Goal: Information Seeking & Learning: Learn about a topic

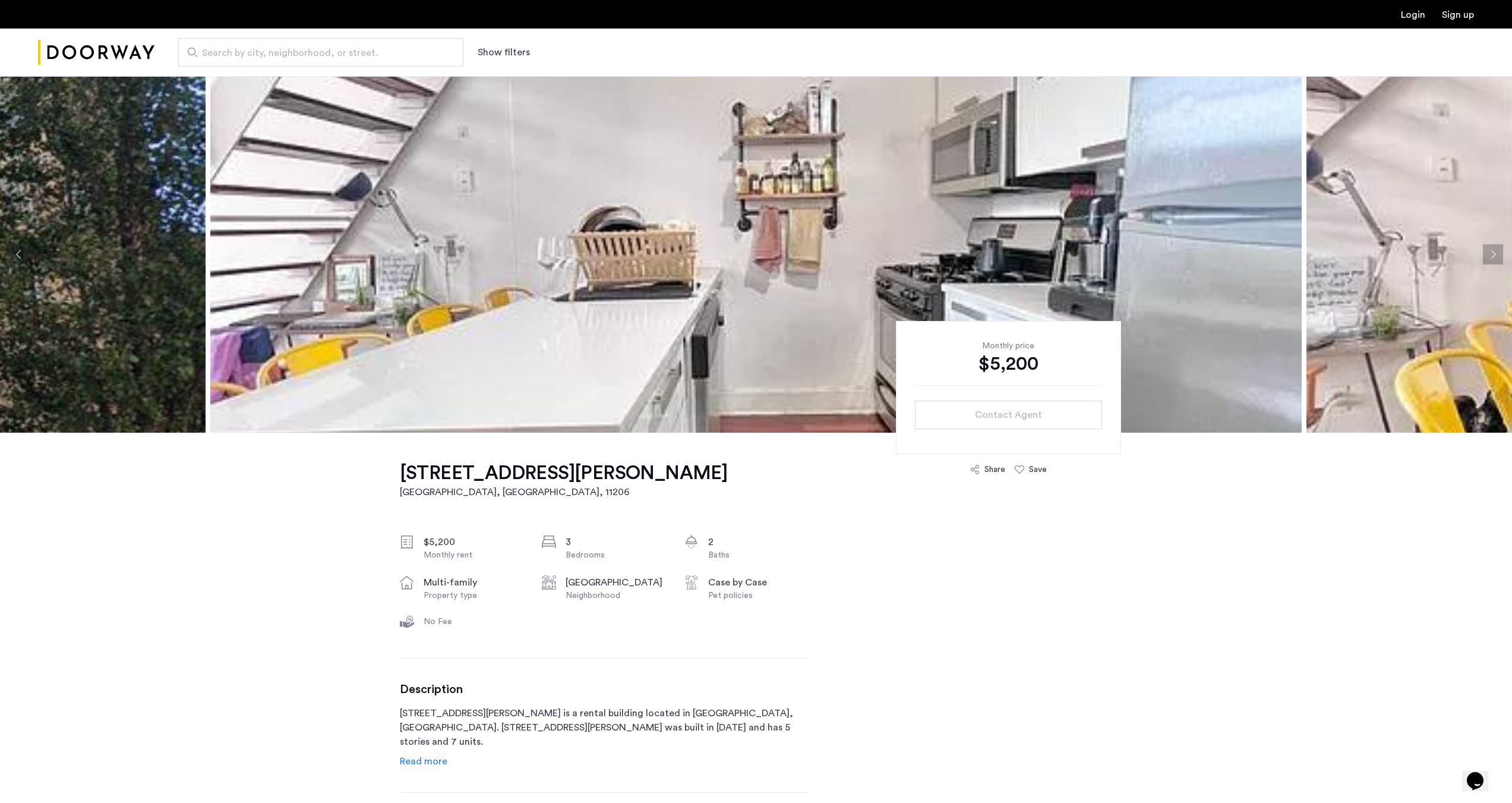
click at [1491, 257] on button "Next apartment" at bounding box center [1493, 254] width 20 height 20
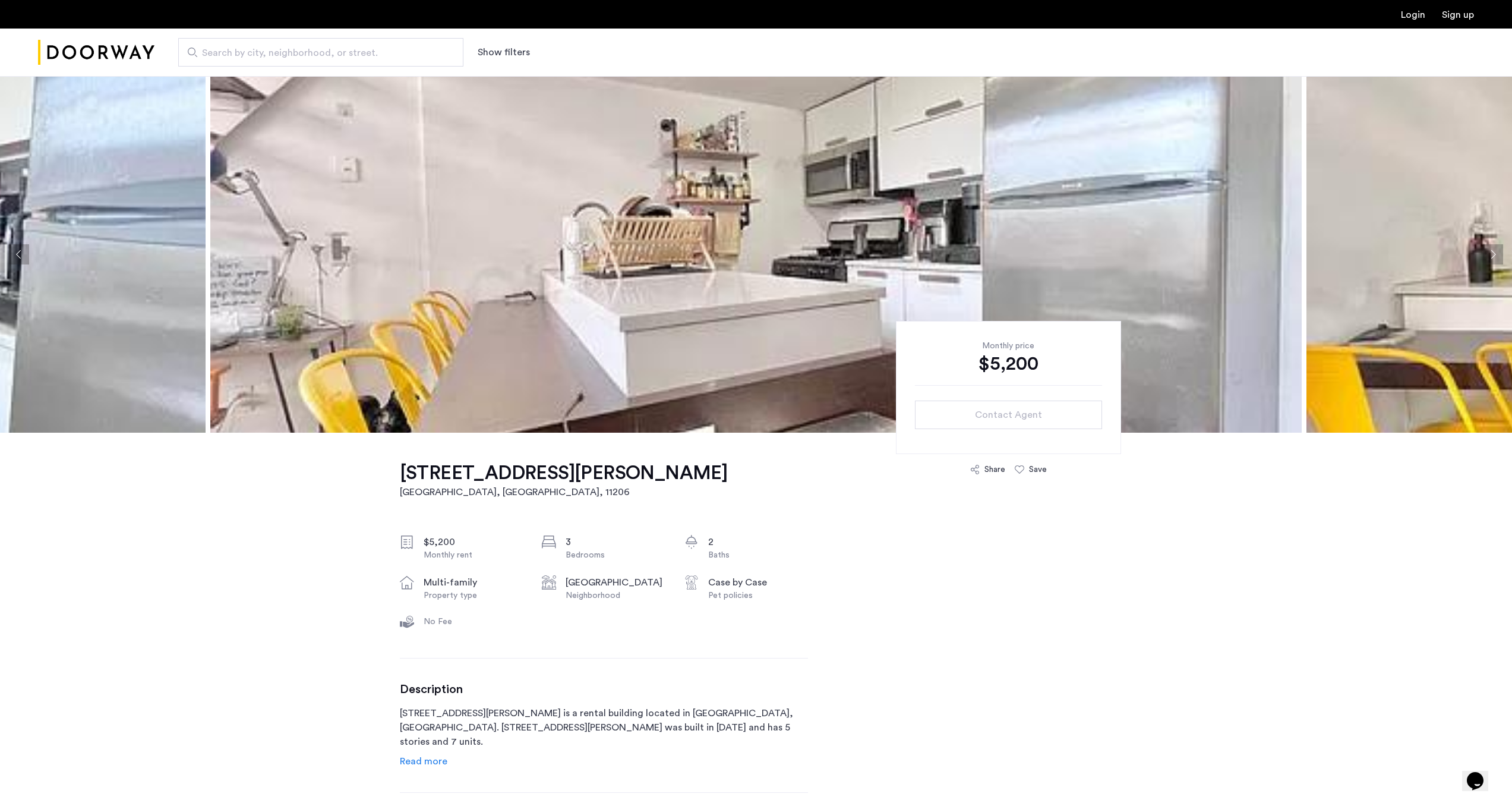
click at [1491, 257] on button "Next apartment" at bounding box center [1493, 254] width 20 height 20
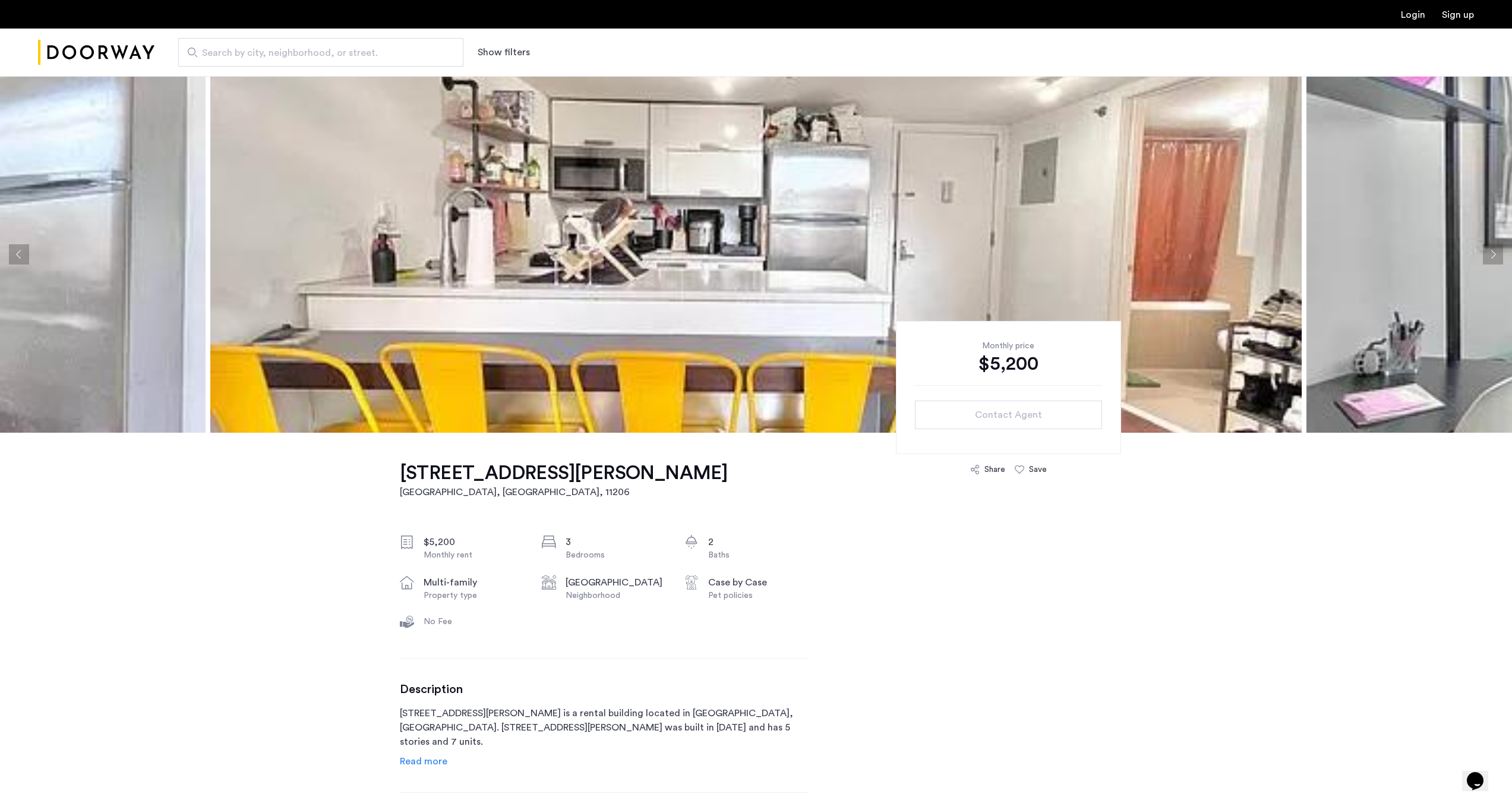
click at [1491, 257] on button "Next apartment" at bounding box center [1493, 254] width 20 height 20
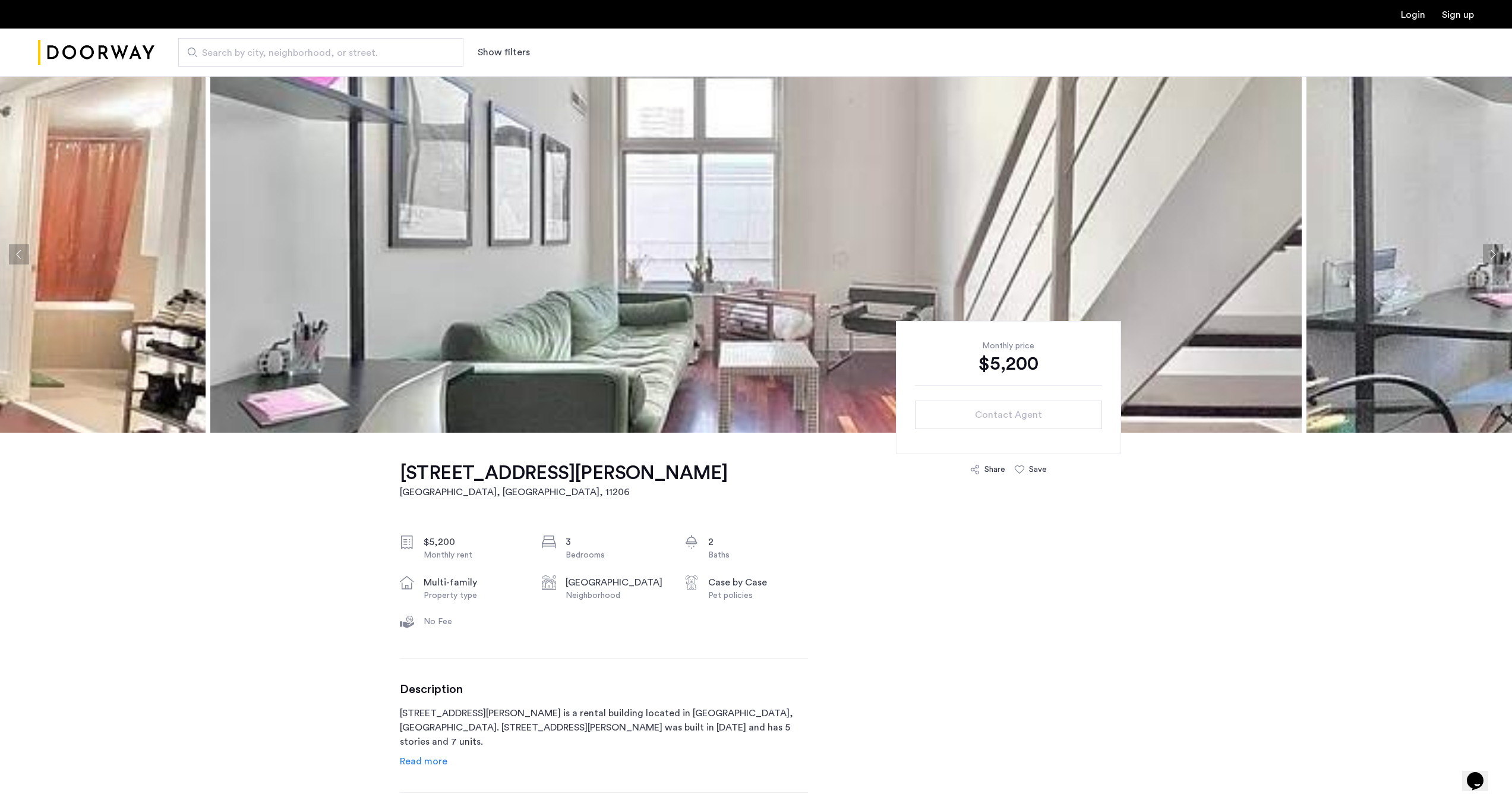
click at [1491, 257] on button "Next apartment" at bounding box center [1493, 254] width 20 height 20
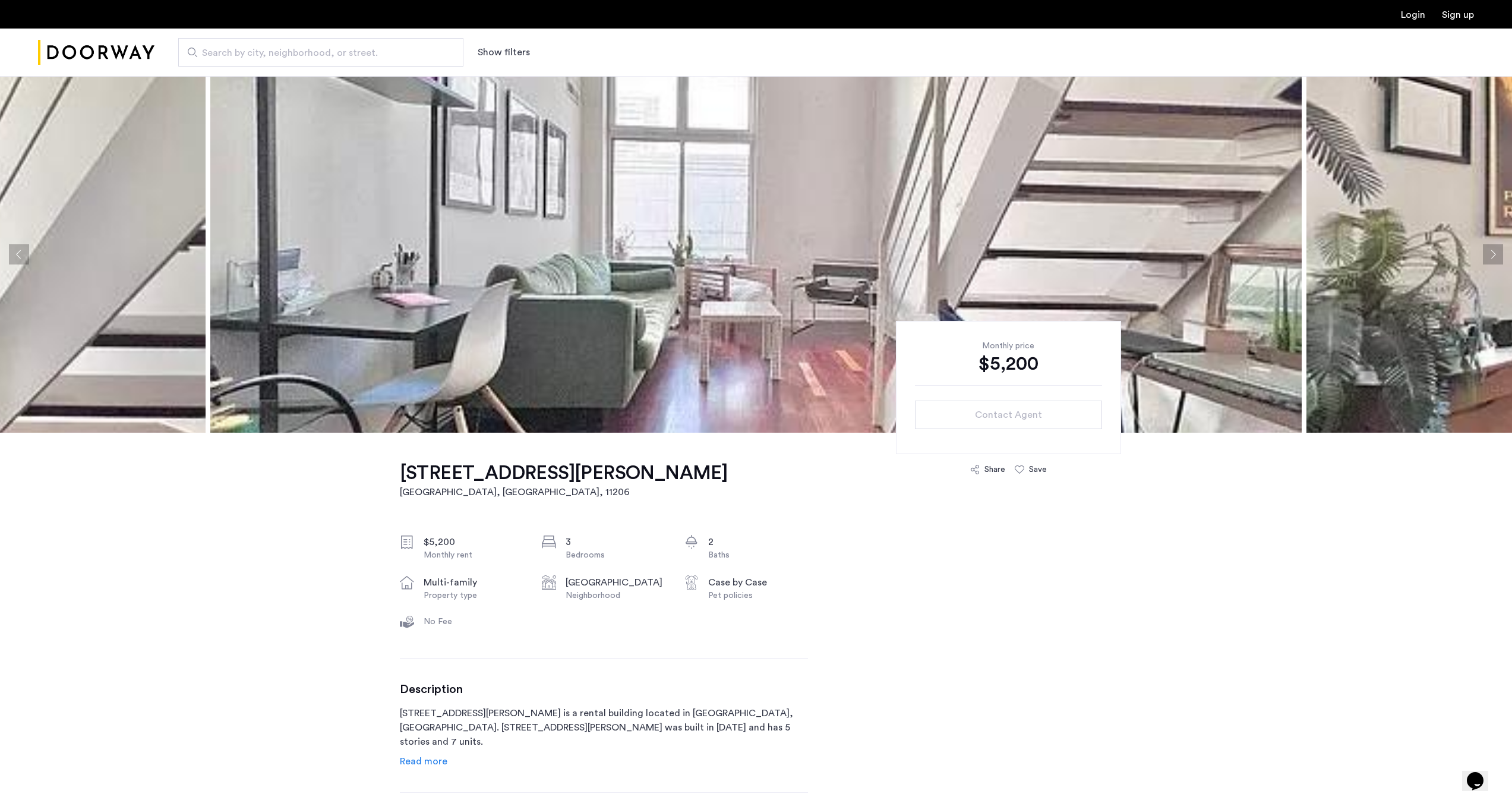
click at [1491, 252] on button "Next apartment" at bounding box center [1493, 254] width 20 height 20
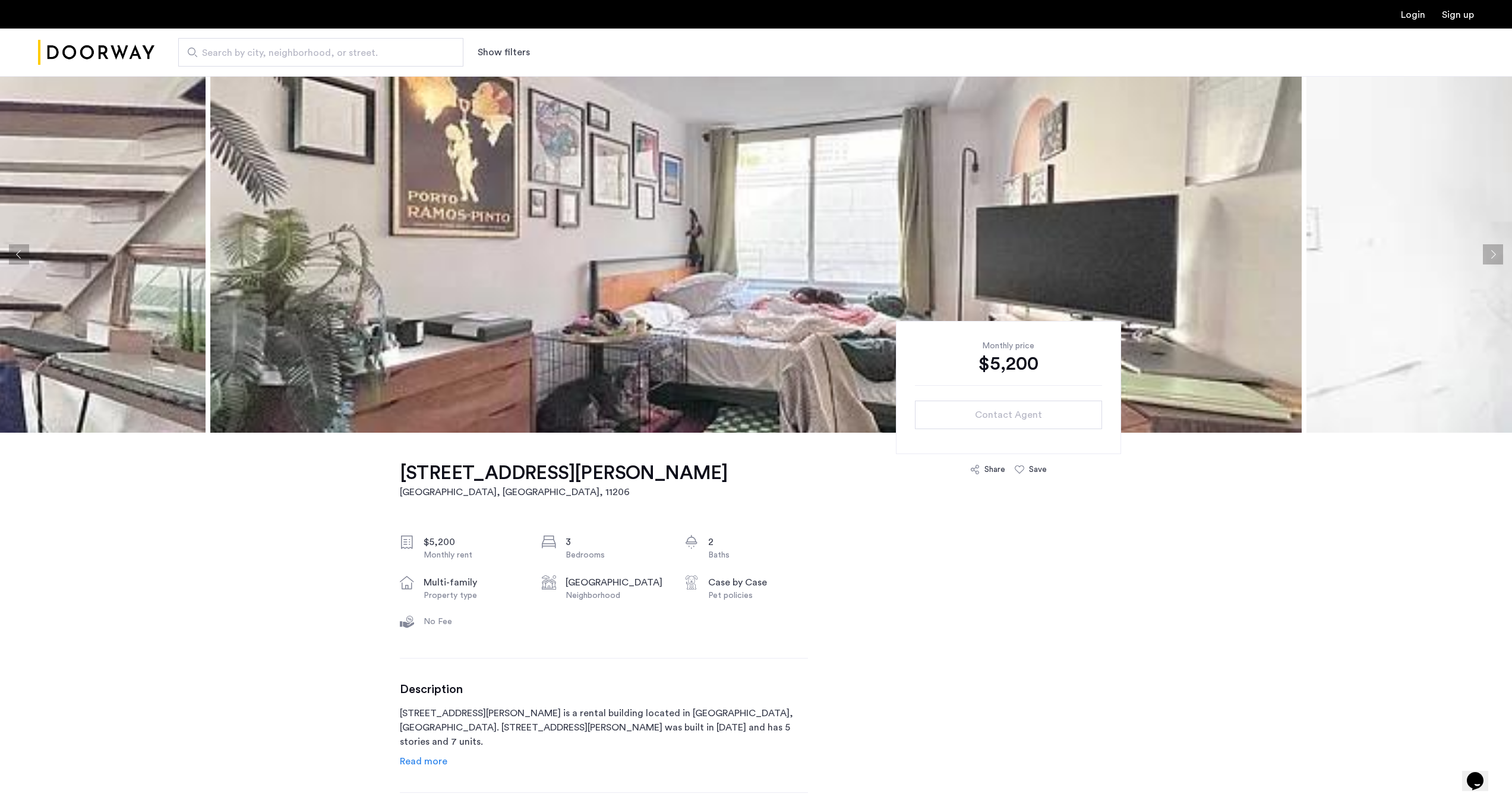
click at [1491, 252] on button "Next apartment" at bounding box center [1493, 254] width 20 height 20
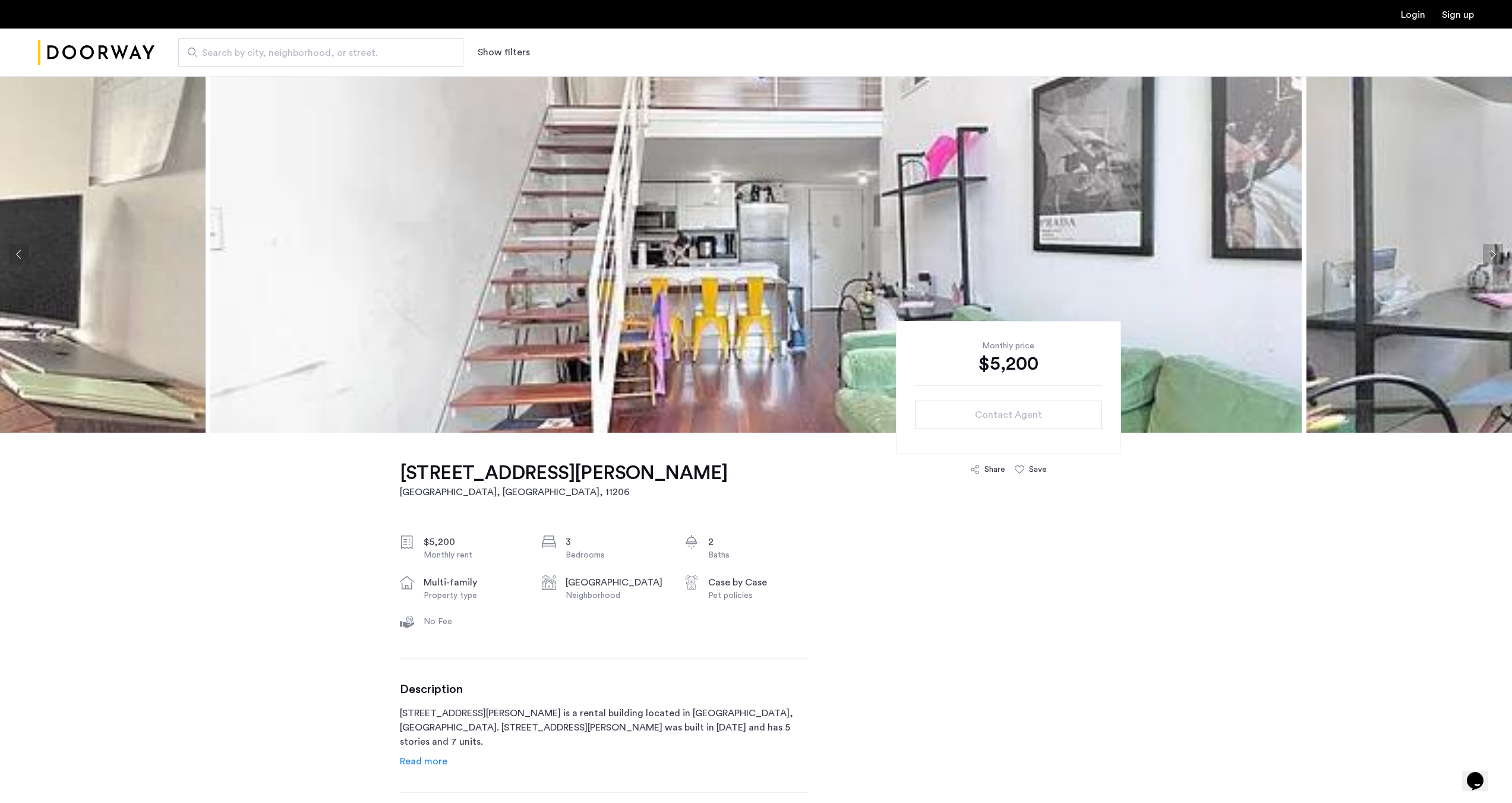
click at [1491, 252] on button "Next apartment" at bounding box center [1493, 254] width 20 height 20
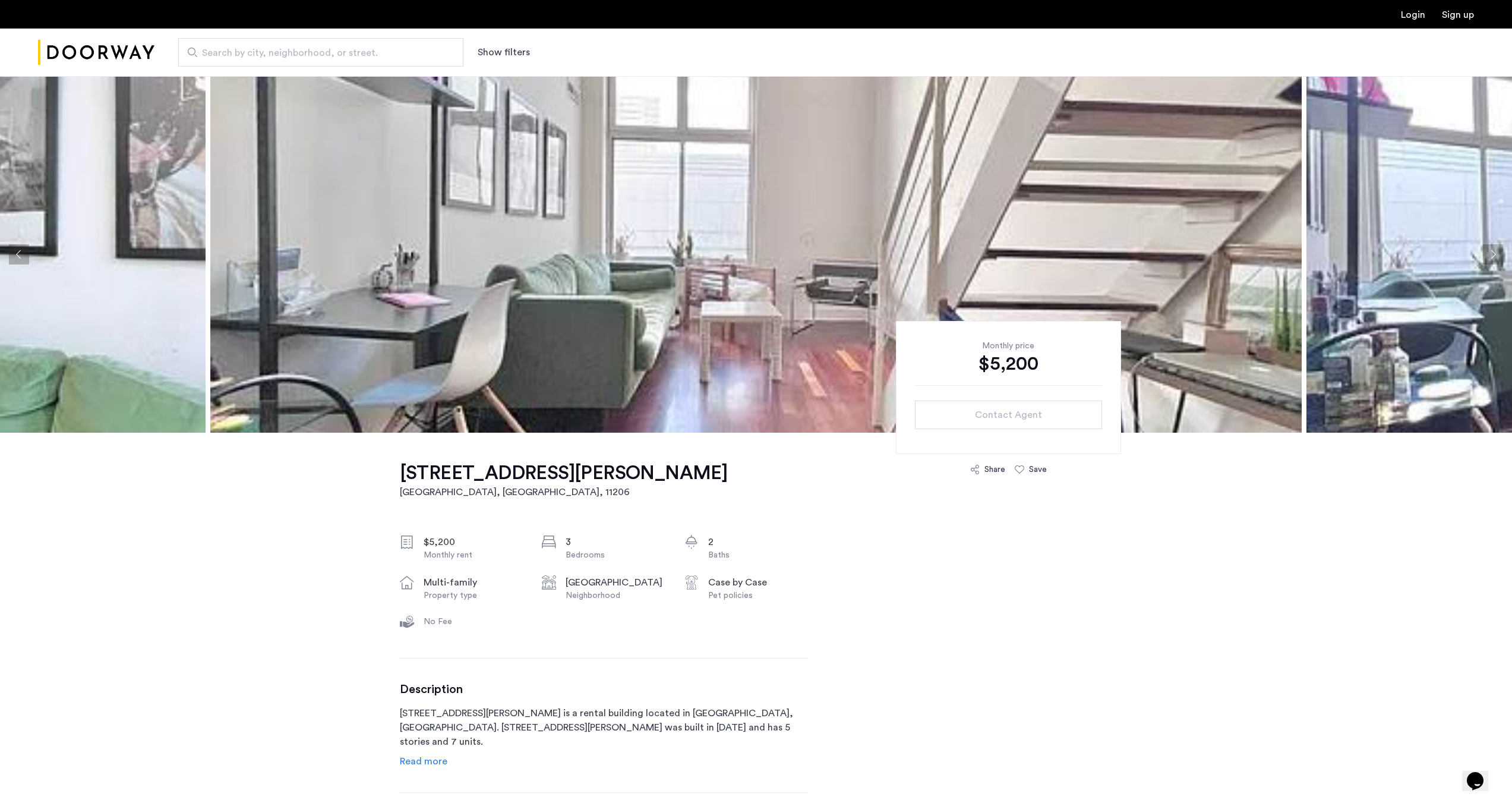
click at [13, 253] on button "Previous apartment" at bounding box center [19, 254] width 20 height 20
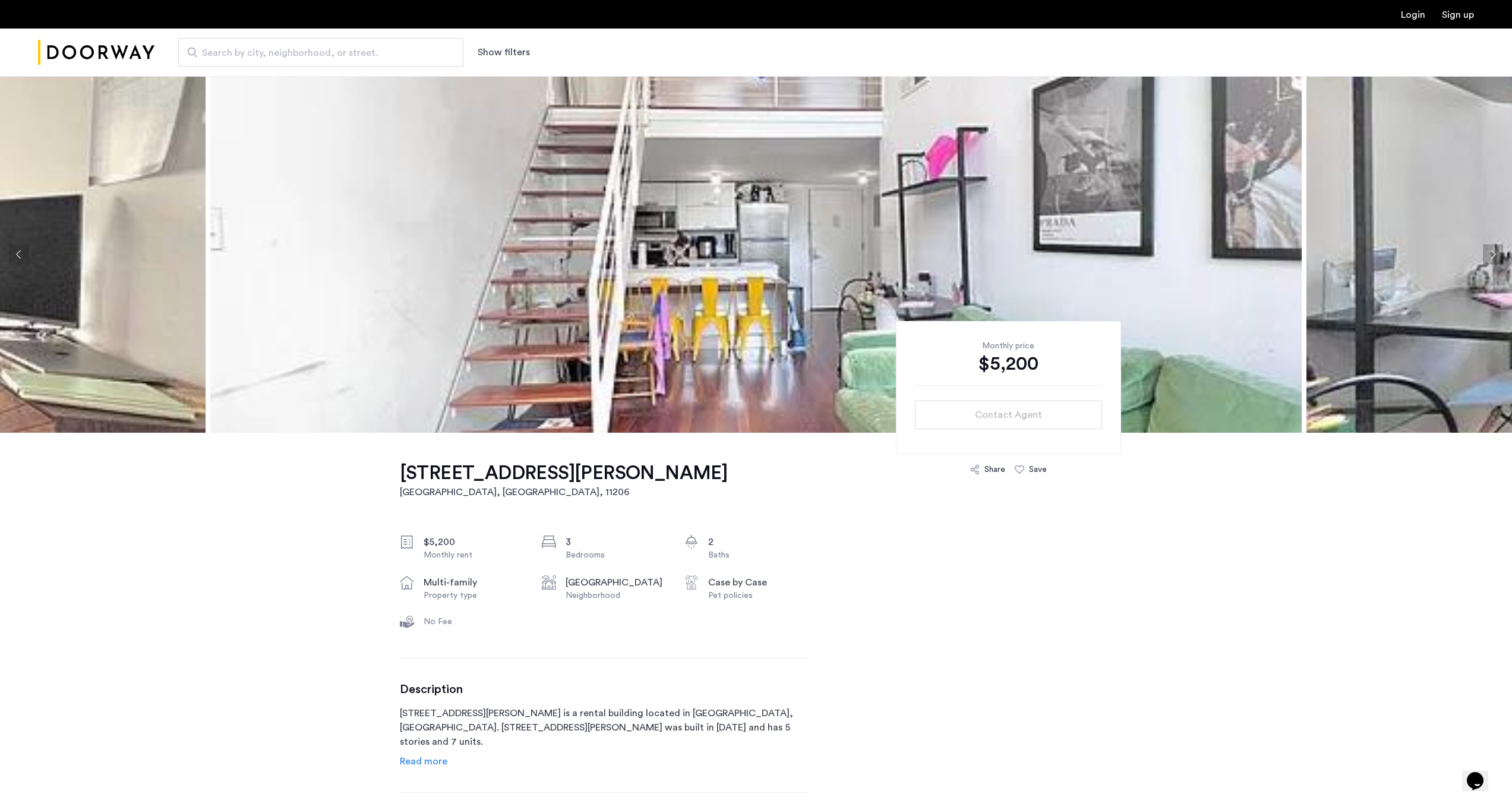
click at [1496, 252] on button "Next apartment" at bounding box center [1493, 254] width 20 height 20
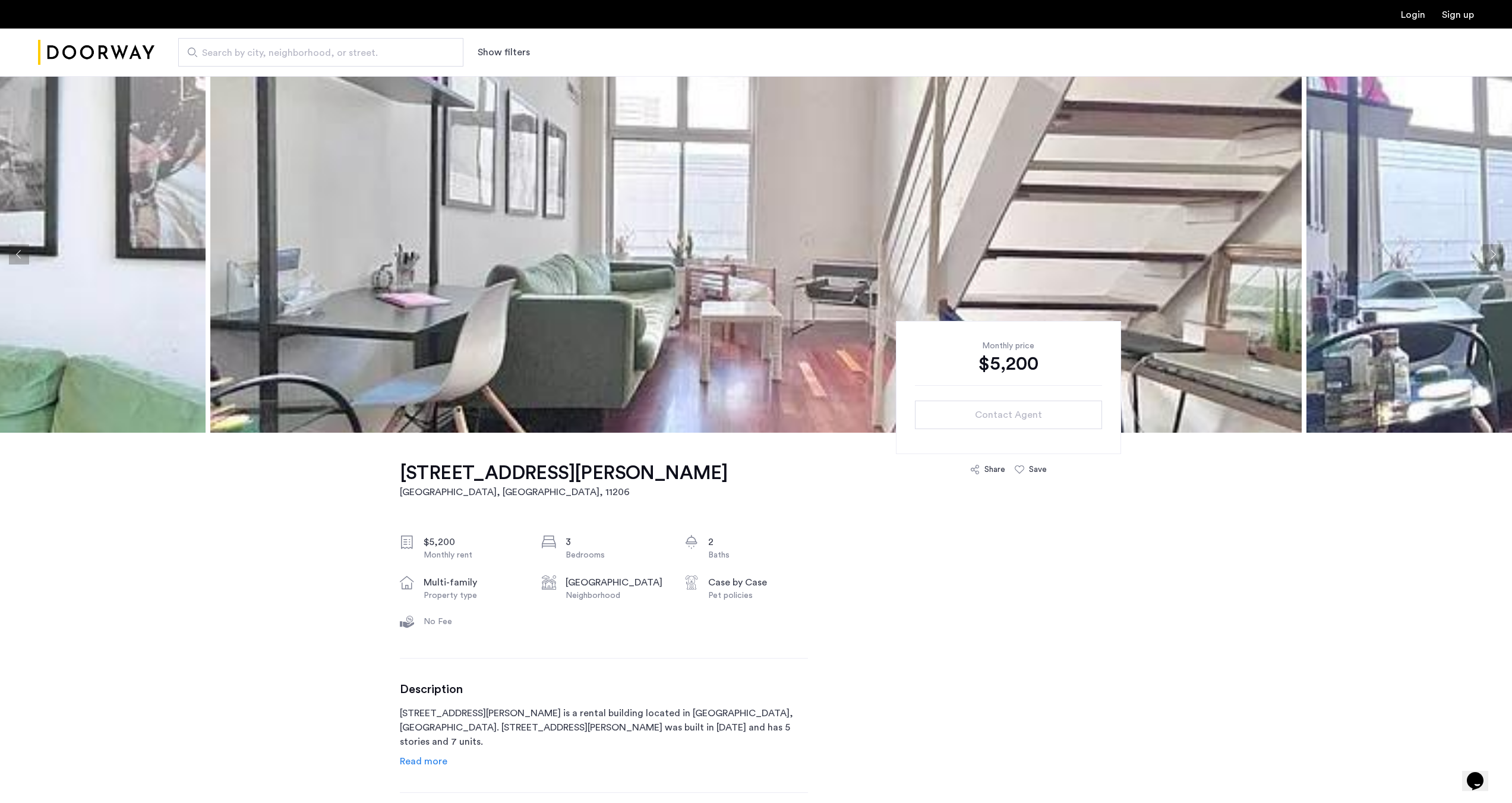
click at [1496, 252] on button "Next apartment" at bounding box center [1493, 254] width 20 height 20
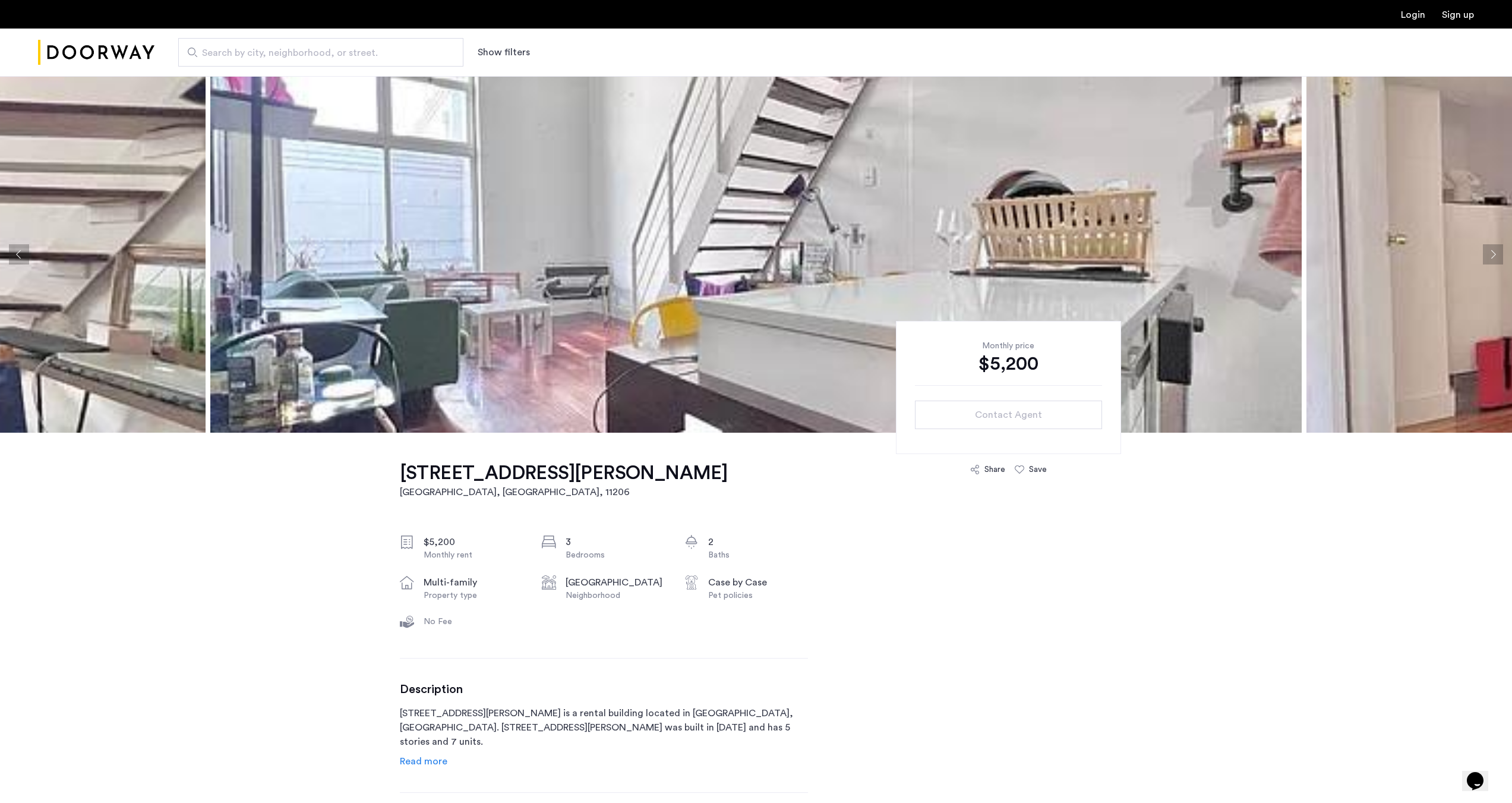
click at [1496, 252] on button "Next apartment" at bounding box center [1493, 254] width 20 height 20
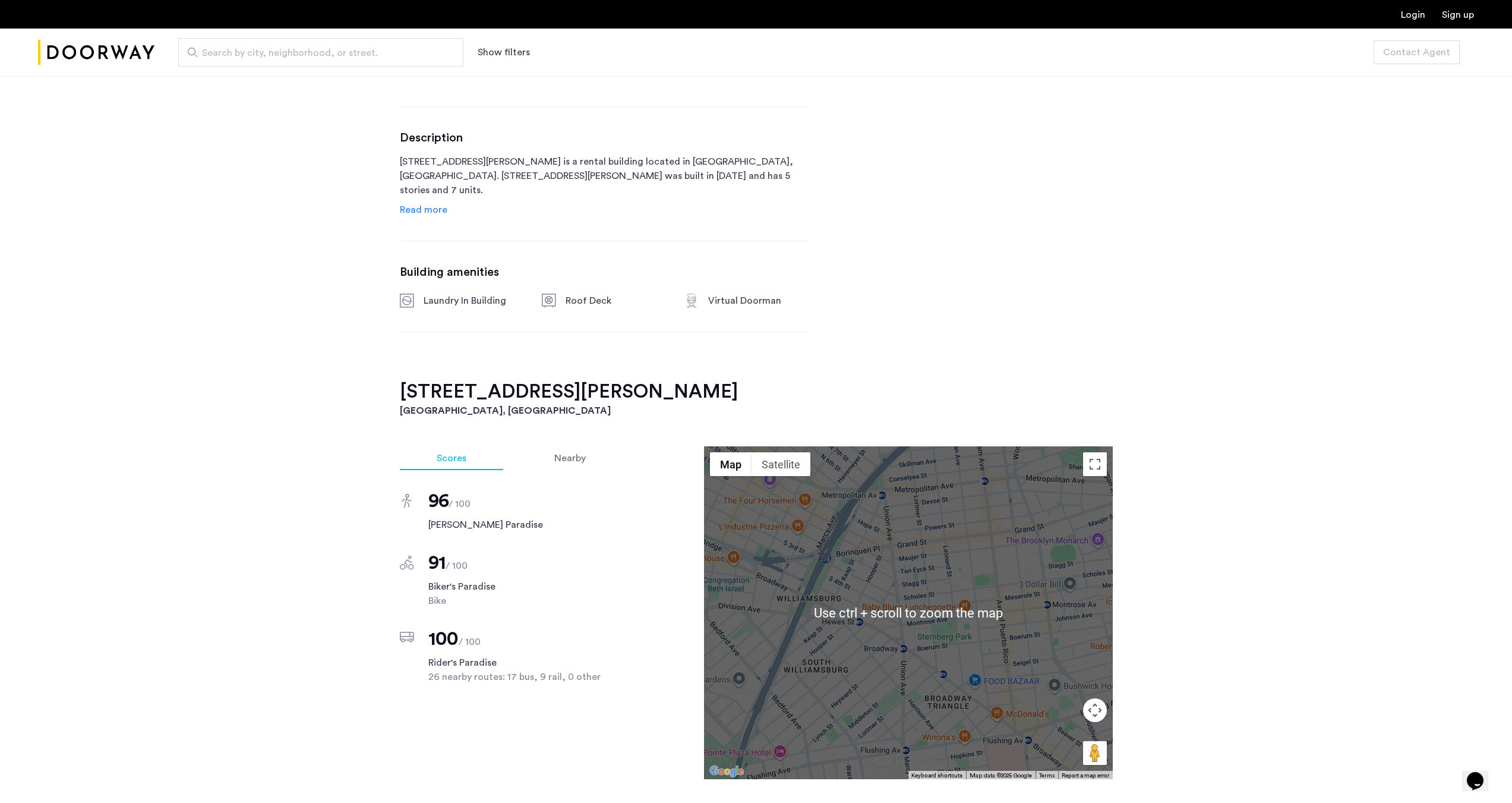
scroll to position [891, 0]
